Goal: Find specific page/section: Find specific page/section

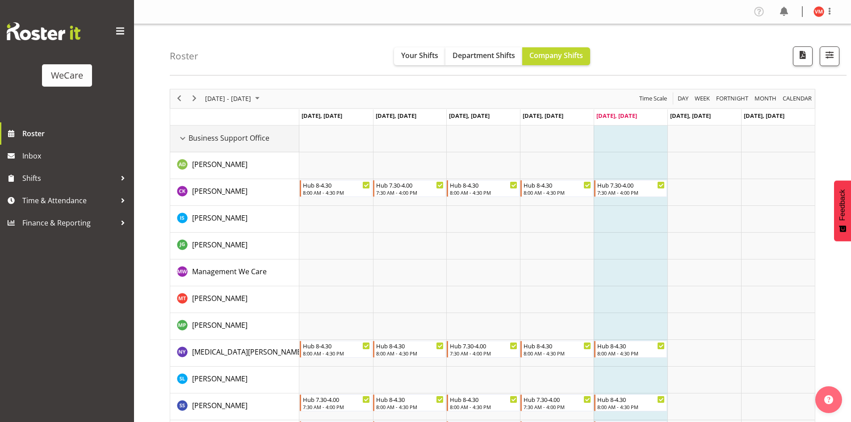
click at [184, 138] on div "Business Support Office resource" at bounding box center [183, 139] width 12 height 12
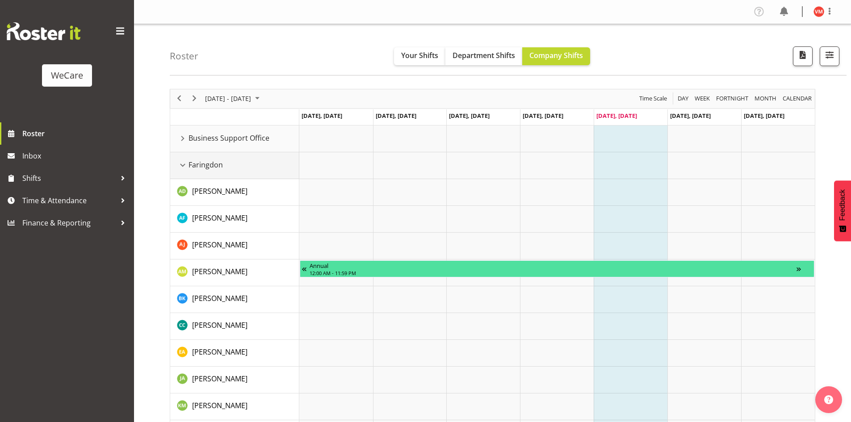
click at [184, 163] on div "Faringdon resource" at bounding box center [183, 165] width 12 height 12
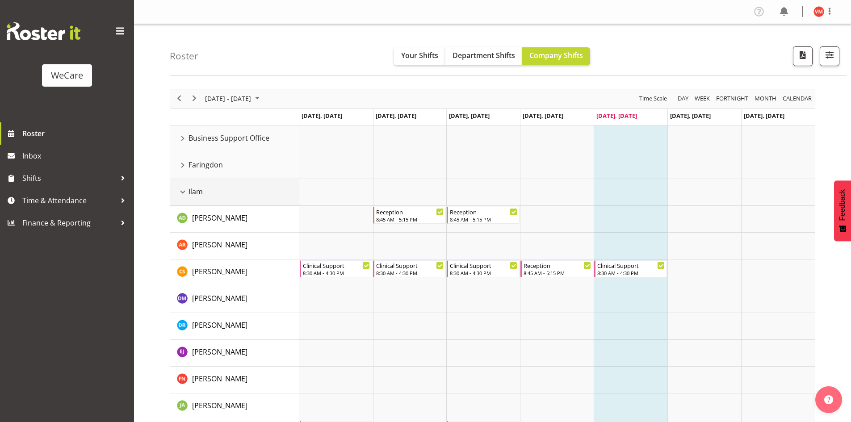
click at [185, 191] on div "Ilam resource" at bounding box center [183, 192] width 12 height 12
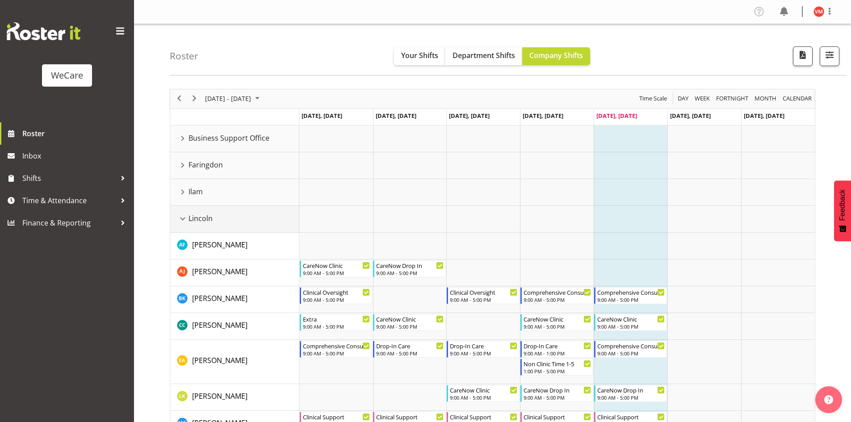
click at [184, 216] on div "Lincoln resource" at bounding box center [183, 219] width 12 height 12
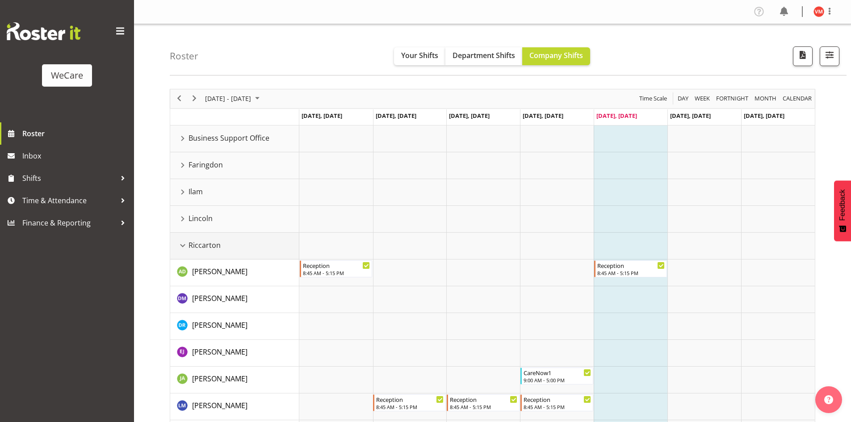
click at [184, 246] on div "Riccarton resource" at bounding box center [183, 246] width 12 height 12
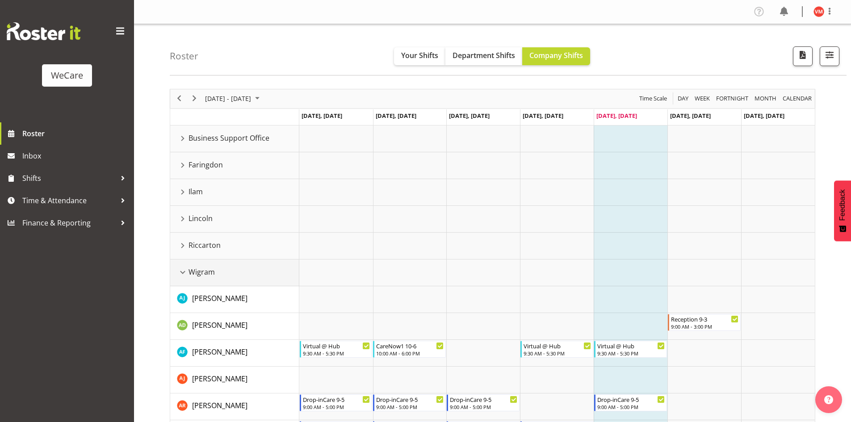
click at [183, 273] on div "Wigram resource" at bounding box center [183, 273] width 12 height 12
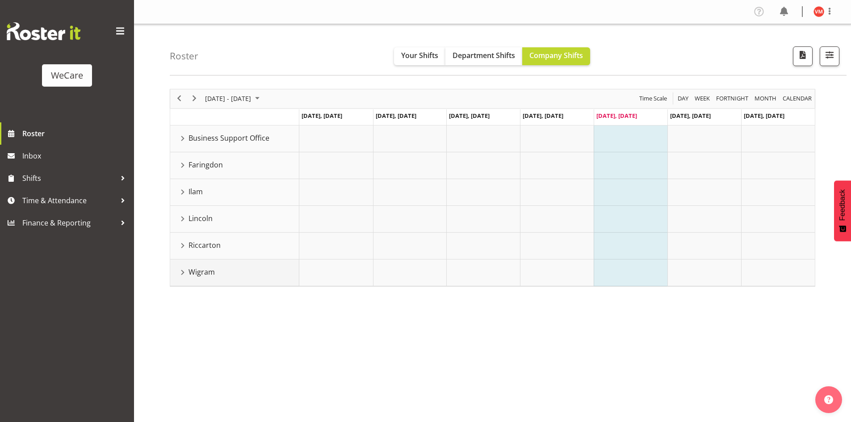
click at [183, 273] on div "Wigram resource" at bounding box center [183, 273] width 12 height 12
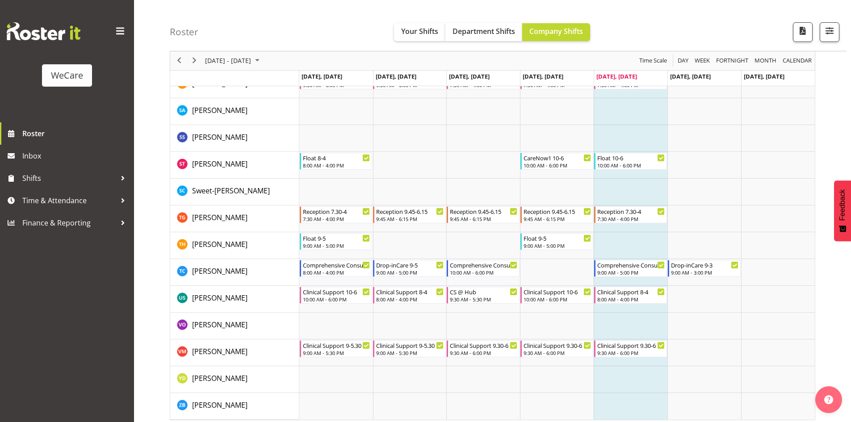
scroll to position [1309, 0]
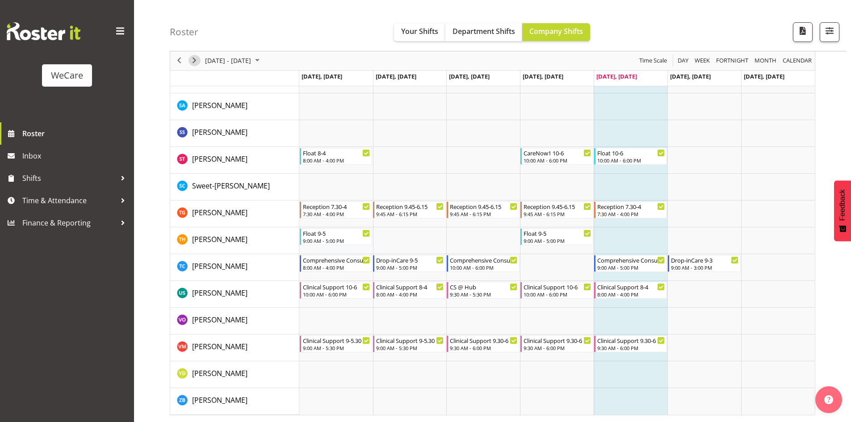
click at [193, 62] on span "Next" at bounding box center [194, 60] width 11 height 11
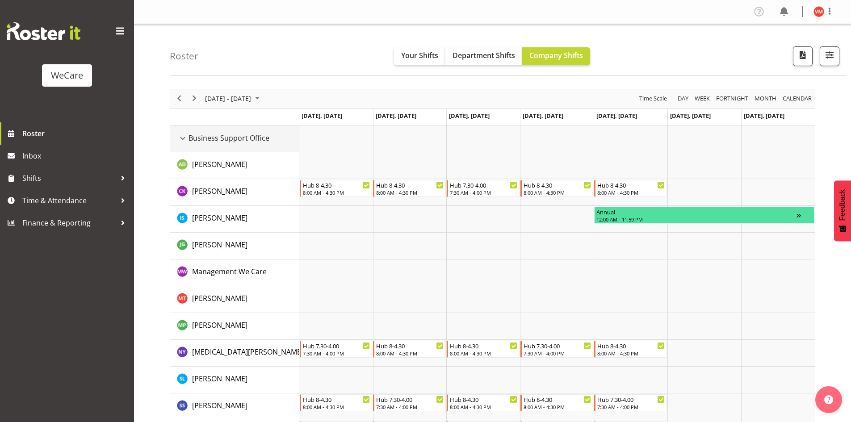
click at [180, 141] on div "Business Support Office resource" at bounding box center [183, 139] width 12 height 12
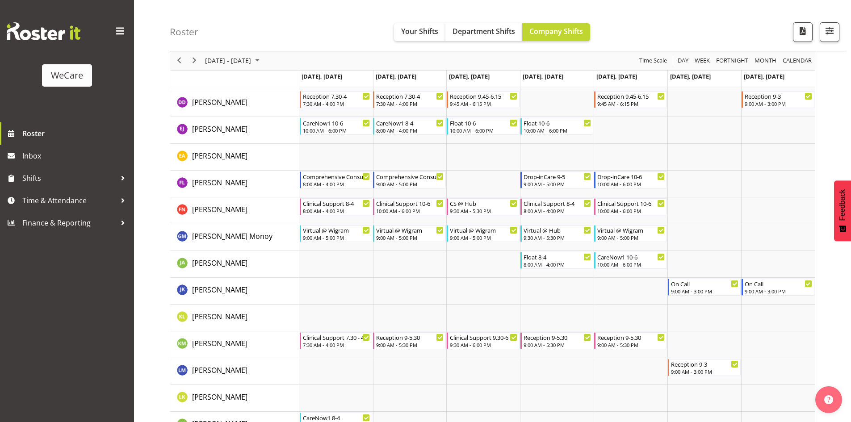
scroll to position [2496, 0]
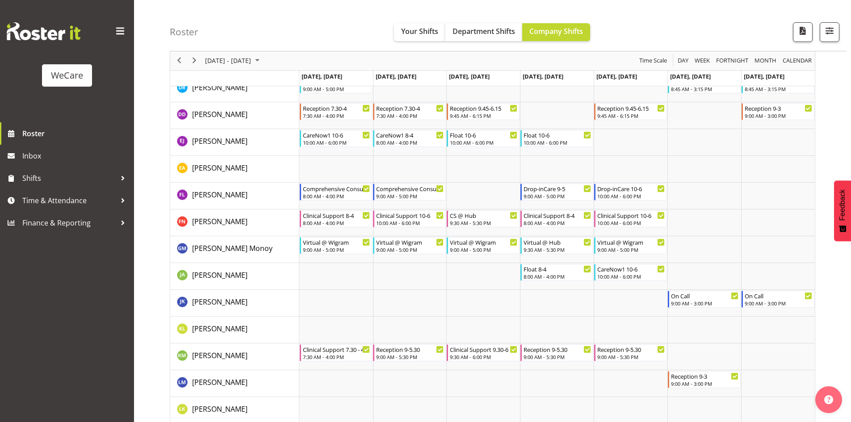
click at [58, 325] on div "WeCare Roster Inbox Shifts Time & Attendance Finance & Reporting" at bounding box center [67, 211] width 134 height 422
